Goal: Task Accomplishment & Management: Use online tool/utility

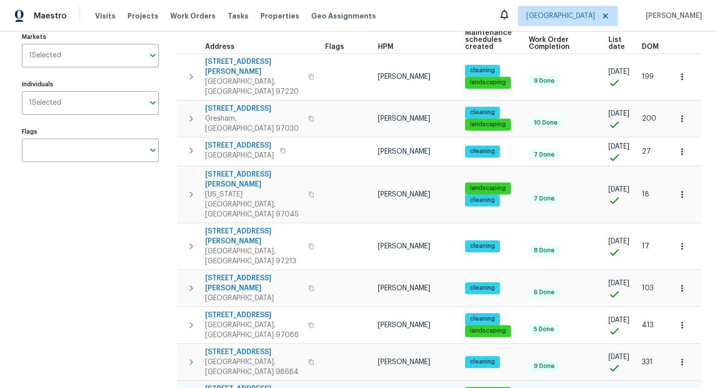
scroll to position [113, 0]
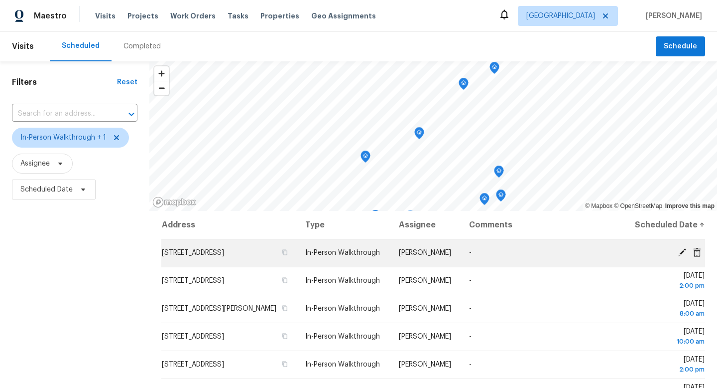
scroll to position [65, 0]
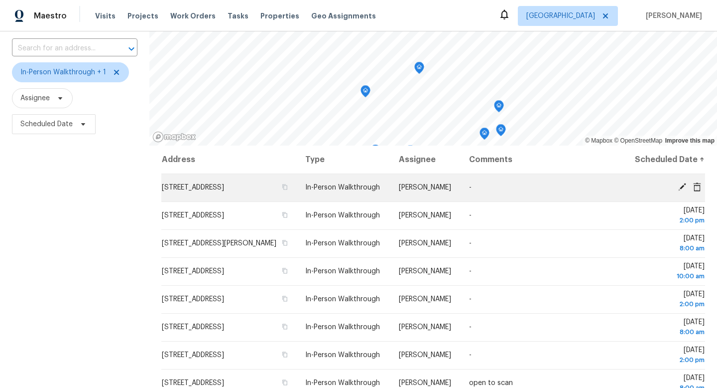
click at [289, 191] on button "button" at bounding box center [284, 186] width 9 height 9
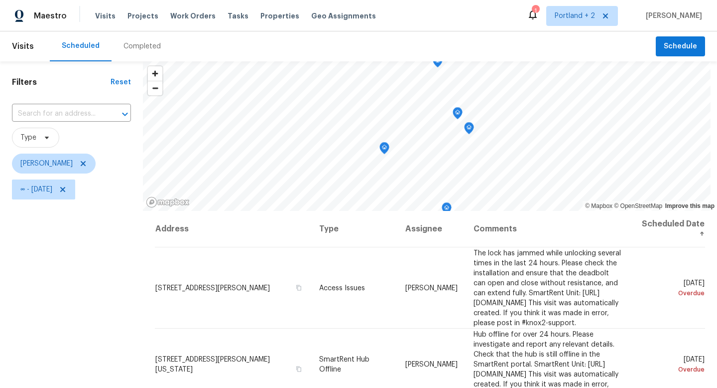
scroll to position [133, 0]
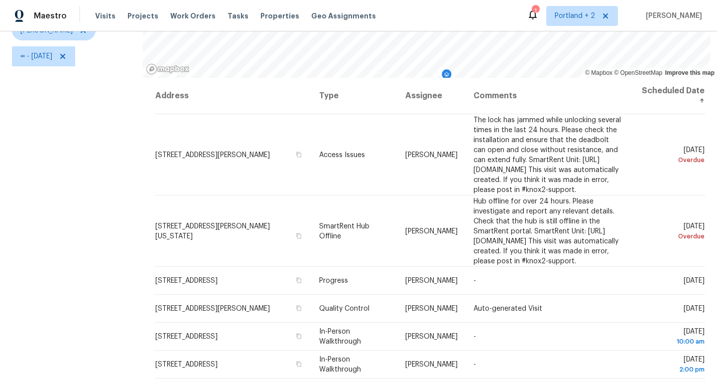
click at [42, 125] on div "Filters Reset ​ Type Karen Mattingley ∞ - Mon, Sep 29" at bounding box center [71, 157] width 143 height 459
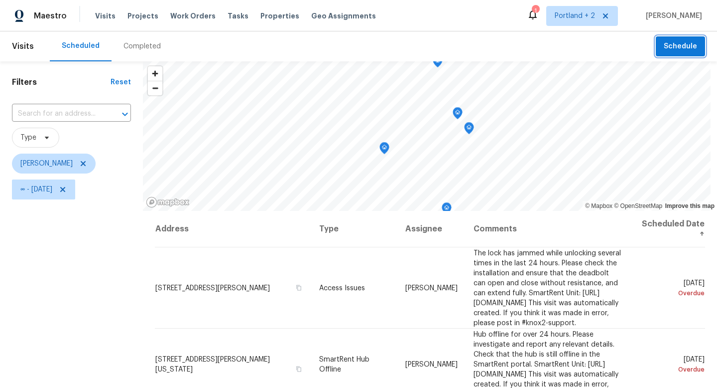
click at [677, 47] on span "Schedule" at bounding box center [680, 46] width 33 height 12
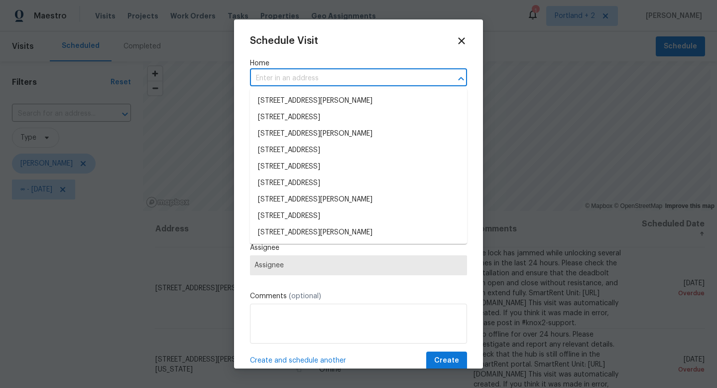
click at [281, 79] on input "text" at bounding box center [344, 78] width 189 height 15
paste input "13019 NE 8th Pl Vancouver WA 98684"
type input "13019 NE 8th Pl Vancouver WA 98684"
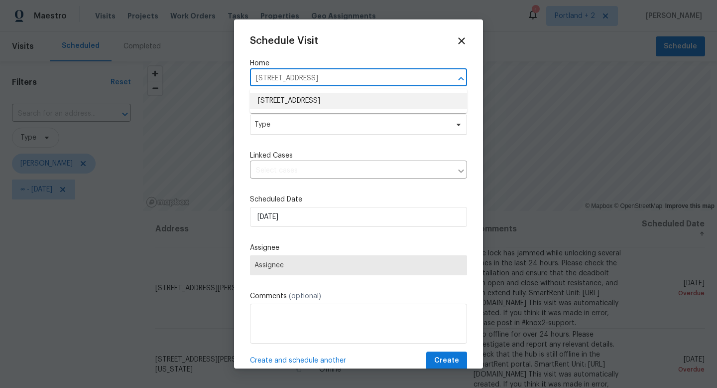
click at [283, 102] on li "13019 NE 8th Pl, Vancouver, WA 98684" at bounding box center [358, 101] width 217 height 16
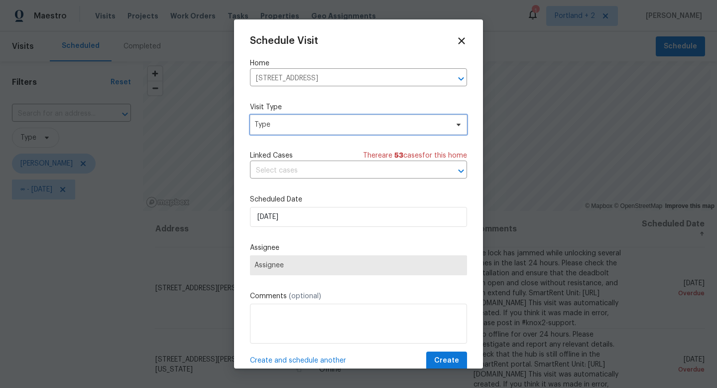
click at [286, 131] on span "Type" at bounding box center [358, 125] width 217 height 20
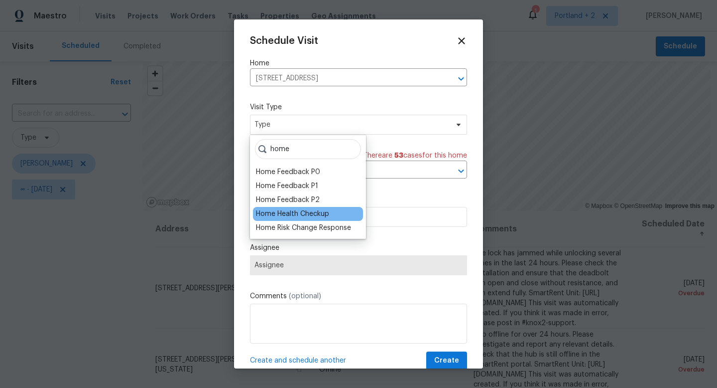
type input "home"
click at [297, 215] on div "Home Health Checkup" at bounding box center [292, 214] width 73 height 10
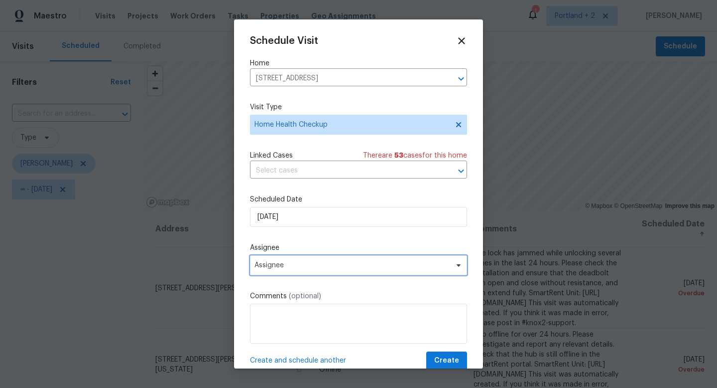
click at [304, 263] on span "Assignee" at bounding box center [352, 265] width 195 height 8
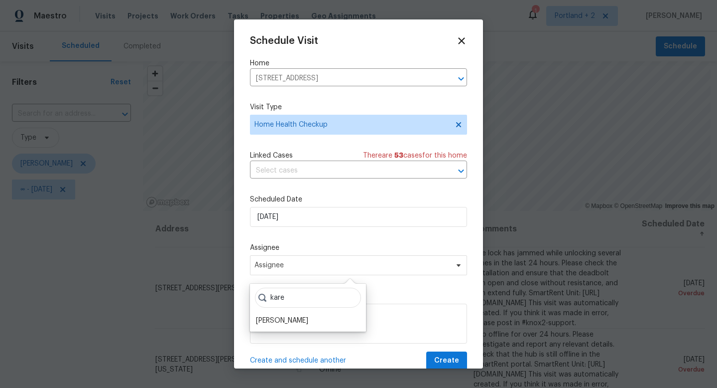
type input "kare"
click at [297, 327] on div "kare Karen Mattingley" at bounding box center [308, 307] width 116 height 48
click at [301, 320] on div "[PERSON_NAME]" at bounding box center [282, 320] width 52 height 10
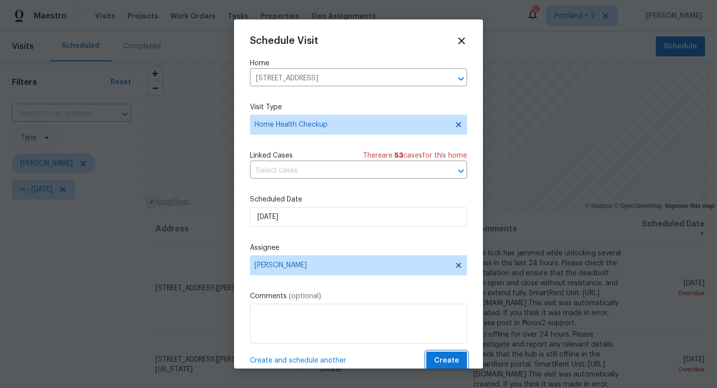
click at [458, 361] on span "Create" at bounding box center [446, 360] width 25 height 12
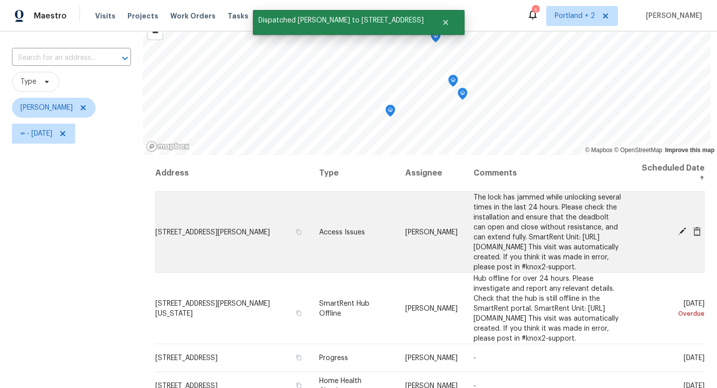
scroll to position [54, 0]
